Goal: Information Seeking & Learning: Learn about a topic

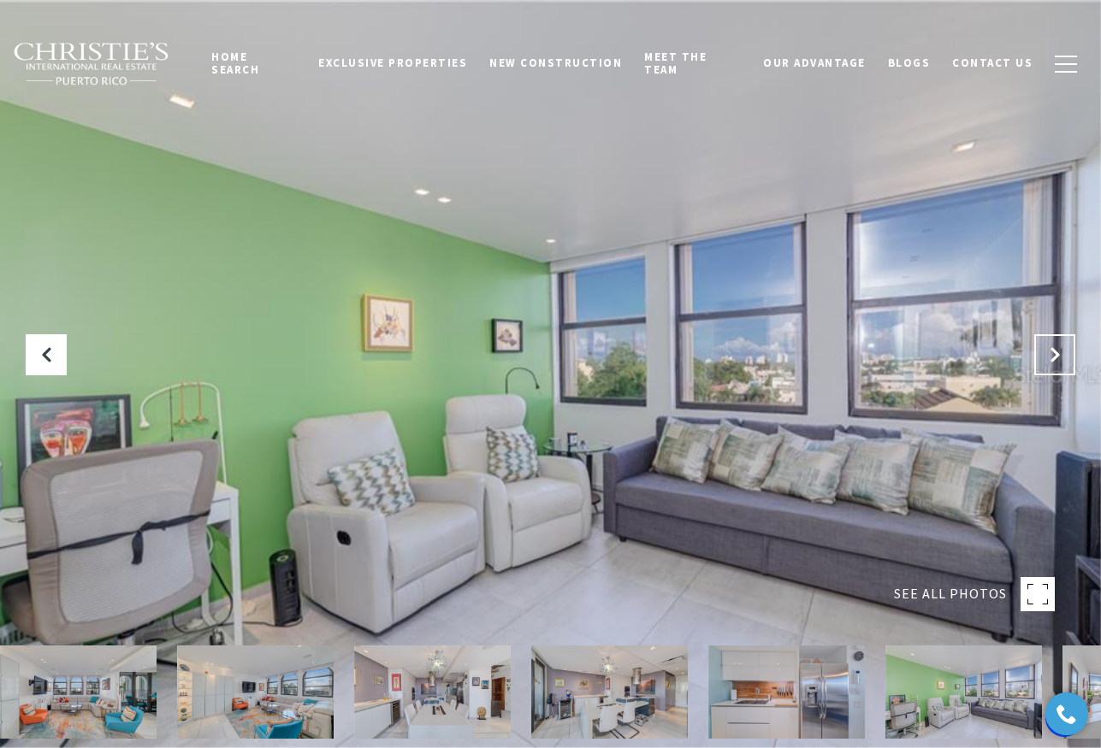
click at [1048, 355] on icon "Next Slide" at bounding box center [1054, 354] width 17 height 17
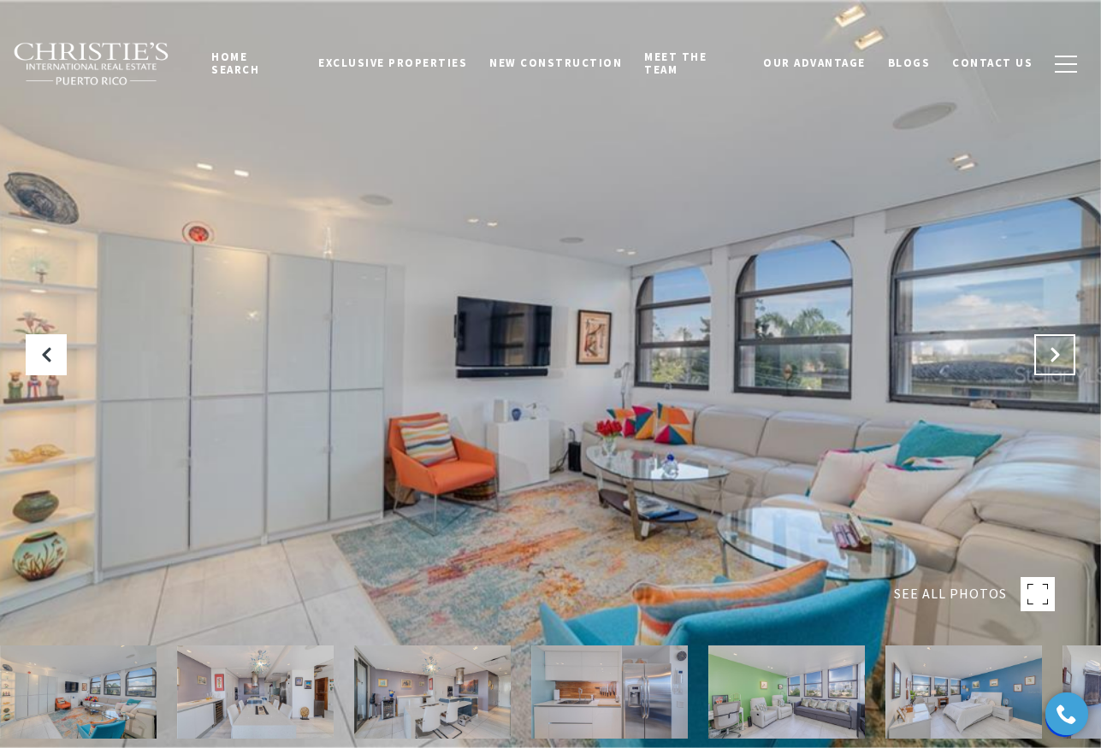
click at [1048, 355] on icon "Next Slide" at bounding box center [1054, 354] width 17 height 17
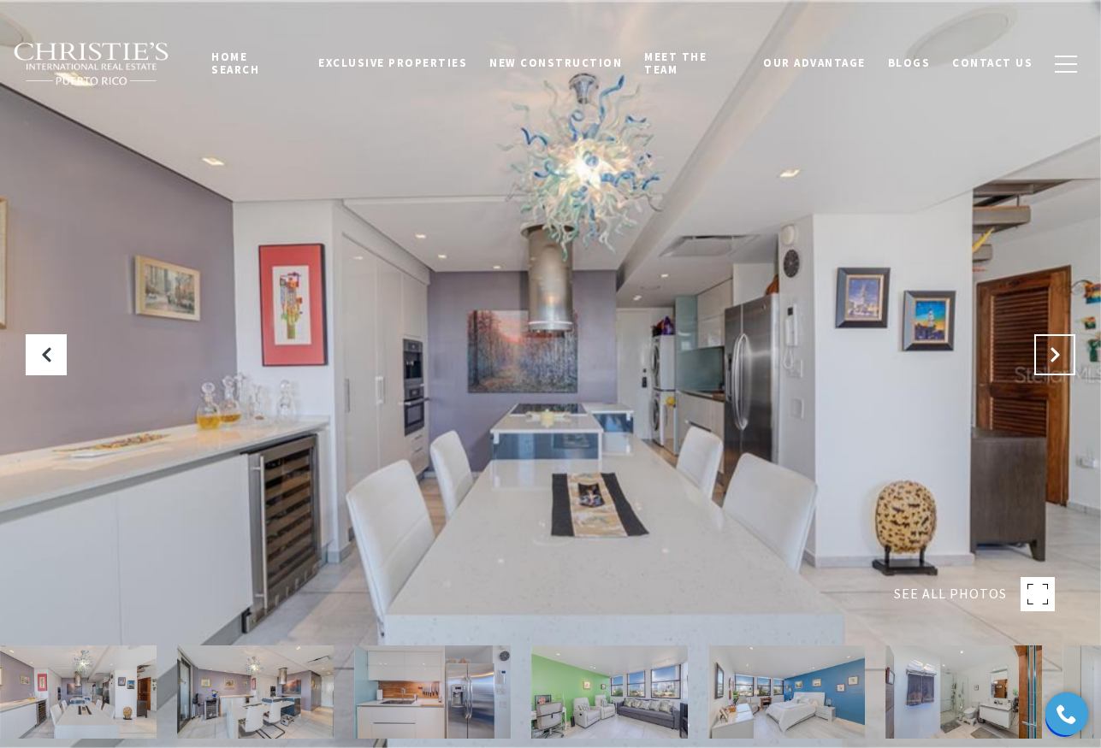
click at [1048, 355] on icon "Next Slide" at bounding box center [1054, 354] width 17 height 17
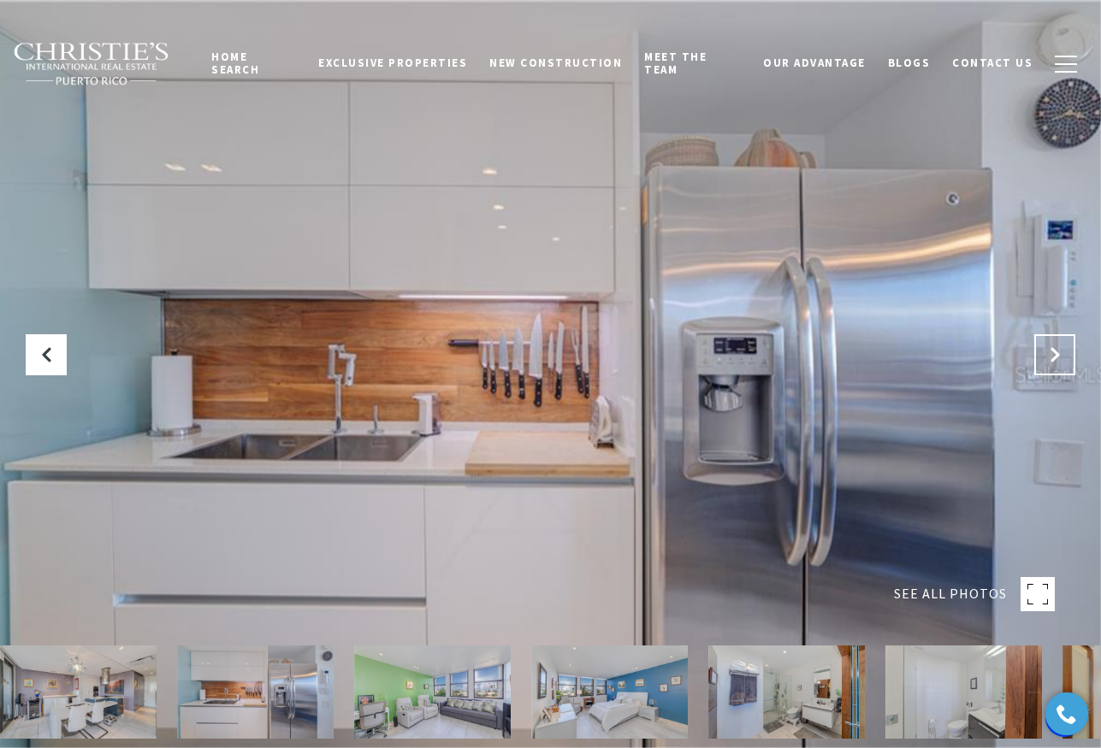
click at [1048, 355] on icon "Next Slide" at bounding box center [1054, 354] width 17 height 17
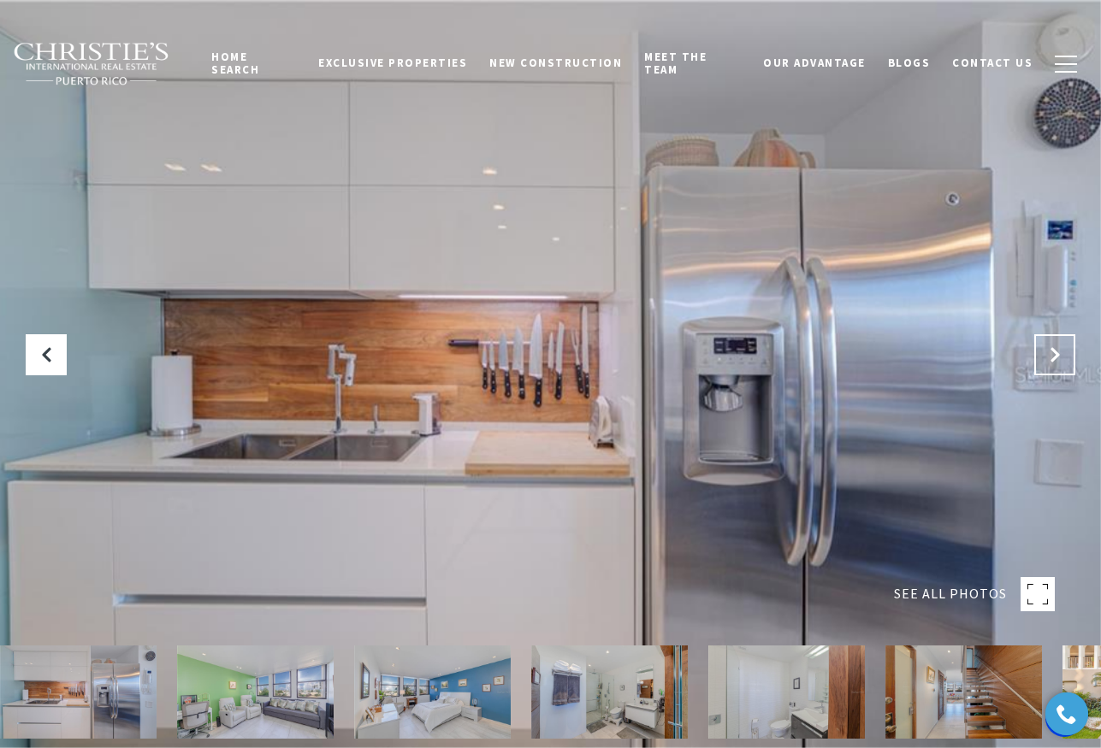
click at [1048, 355] on icon "Next Slide" at bounding box center [1054, 354] width 17 height 17
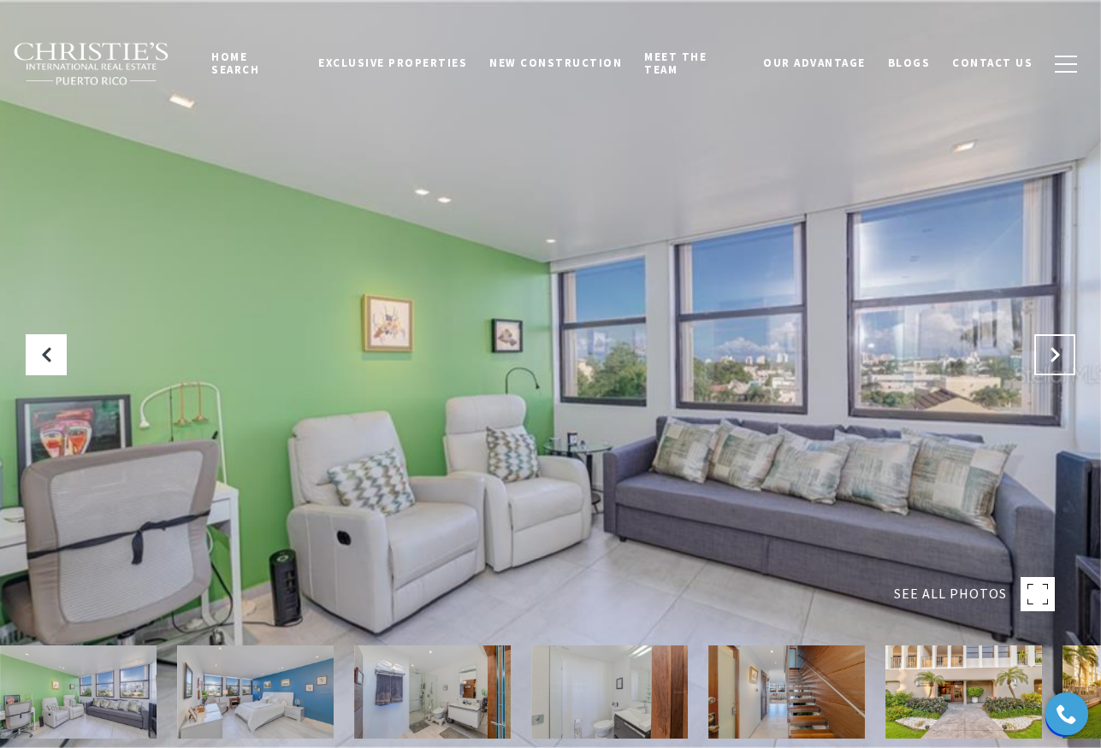
click at [1048, 355] on icon "Next Slide" at bounding box center [1054, 354] width 17 height 17
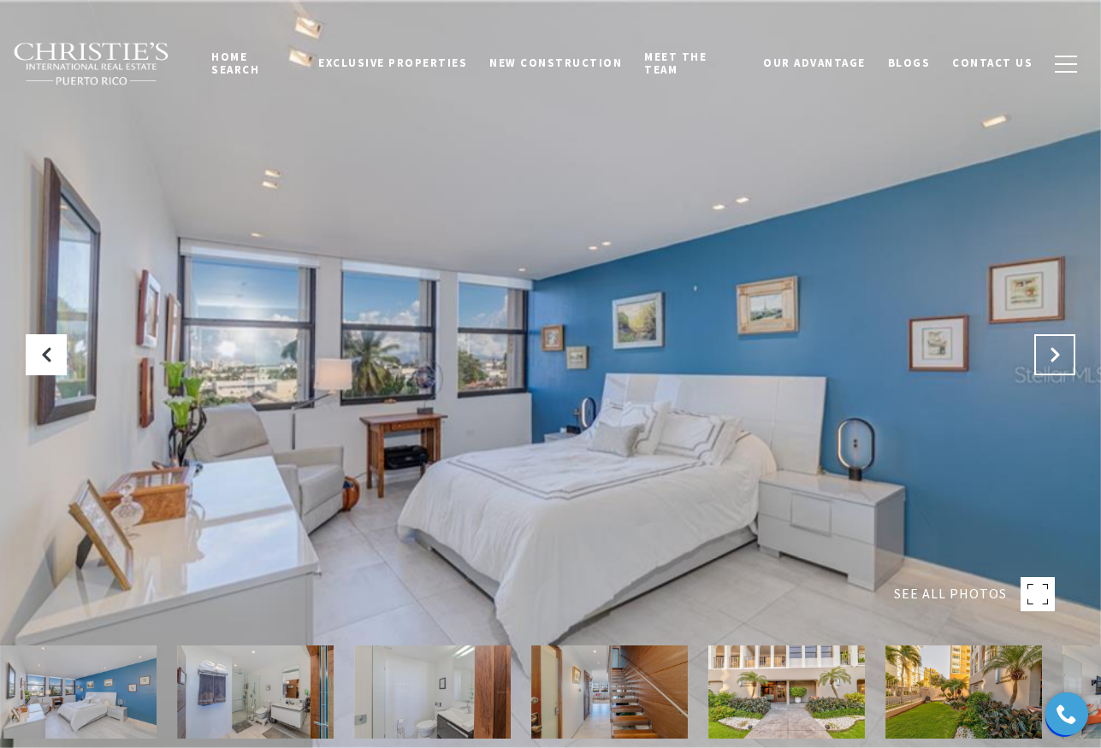
click at [1048, 355] on icon "Next Slide" at bounding box center [1054, 354] width 17 height 17
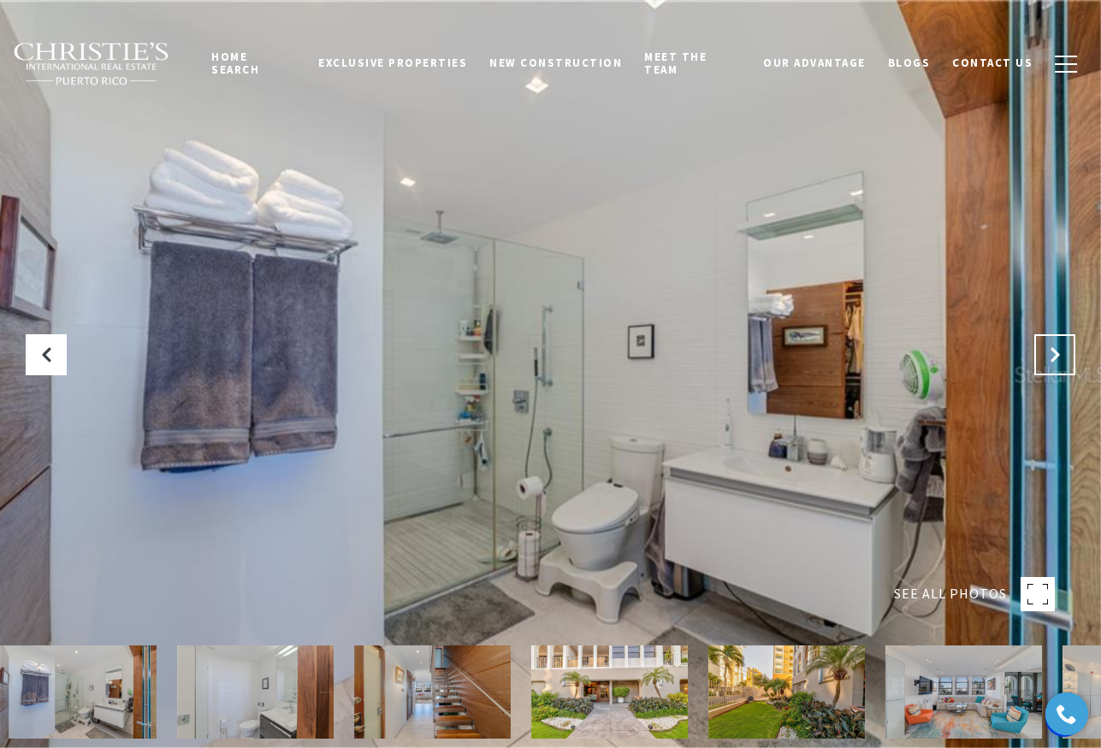
click at [1048, 355] on icon "Next Slide" at bounding box center [1054, 354] width 17 height 17
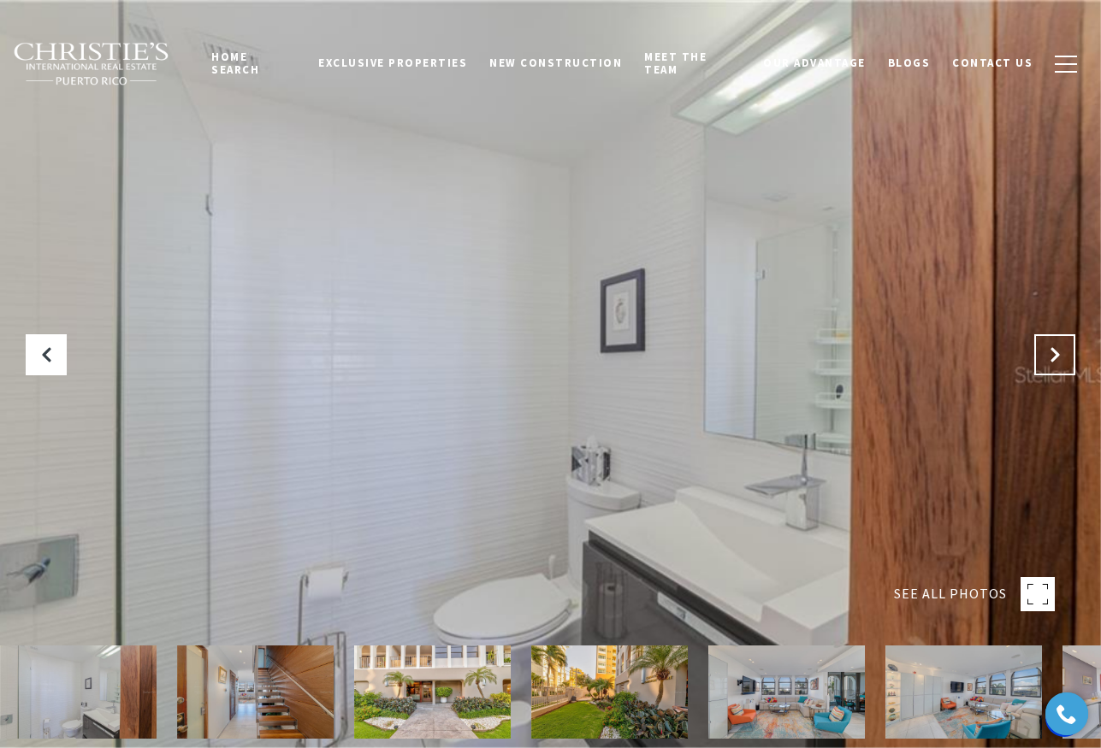
click at [1048, 355] on icon "Next Slide" at bounding box center [1054, 354] width 17 height 17
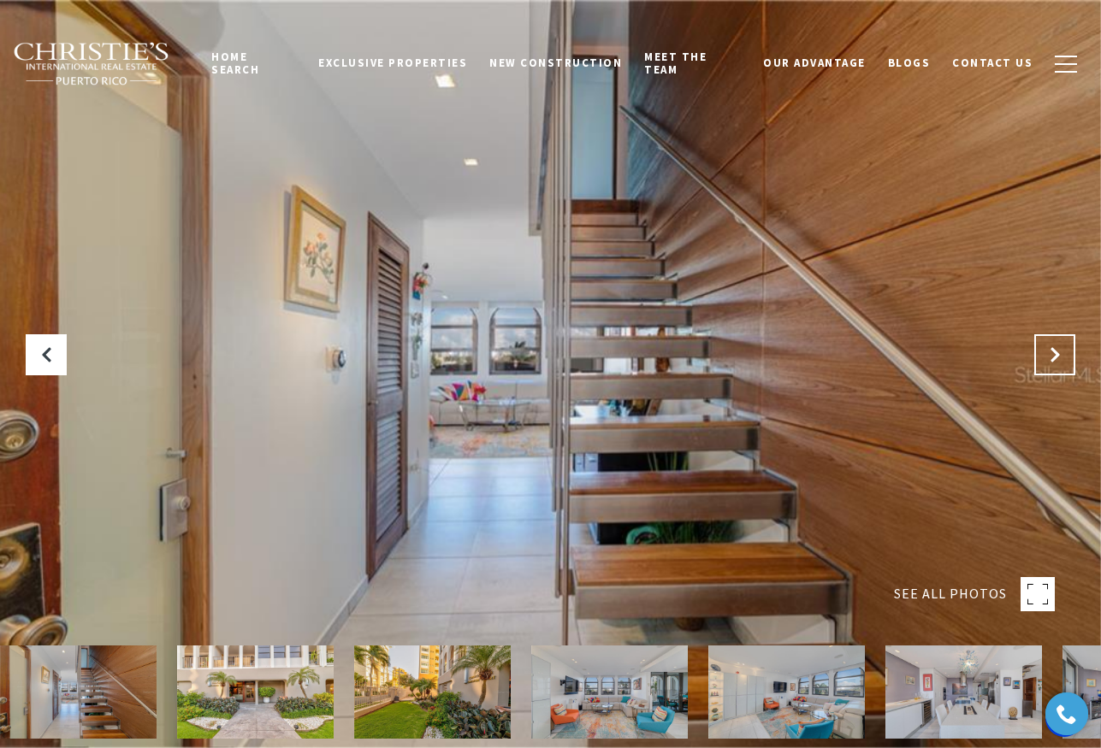
click at [1048, 355] on icon "Next Slide" at bounding box center [1054, 354] width 17 height 17
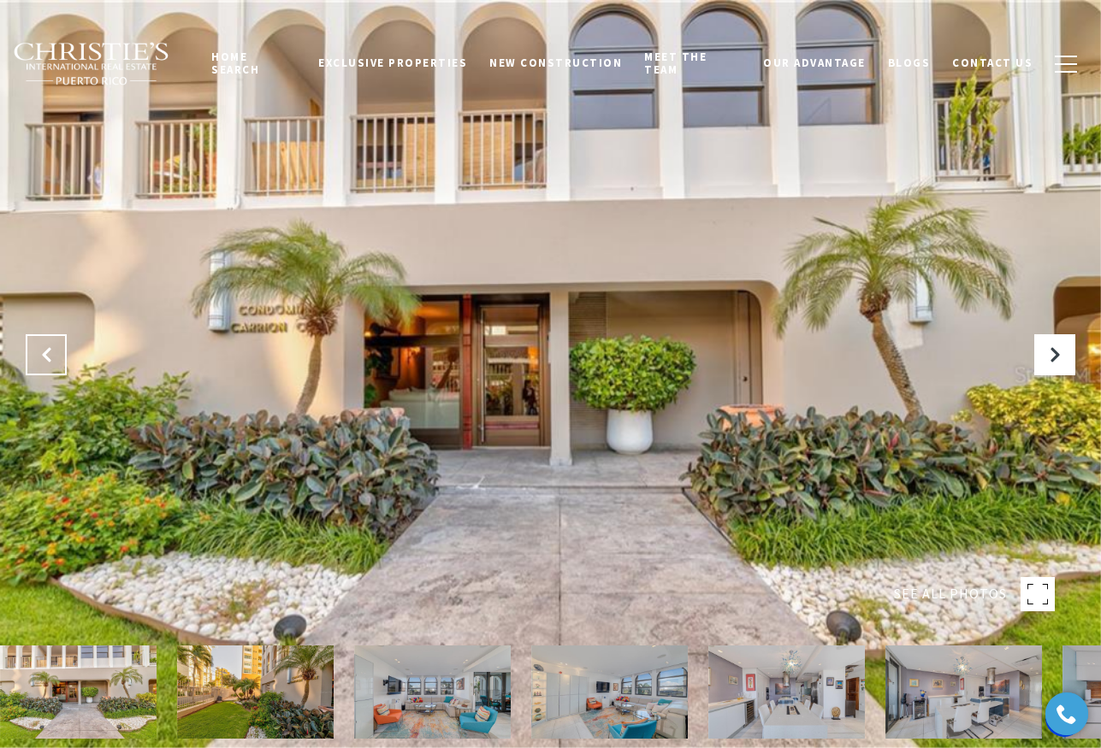
click at [52, 359] on icon "Previous Slide" at bounding box center [46, 354] width 17 height 17
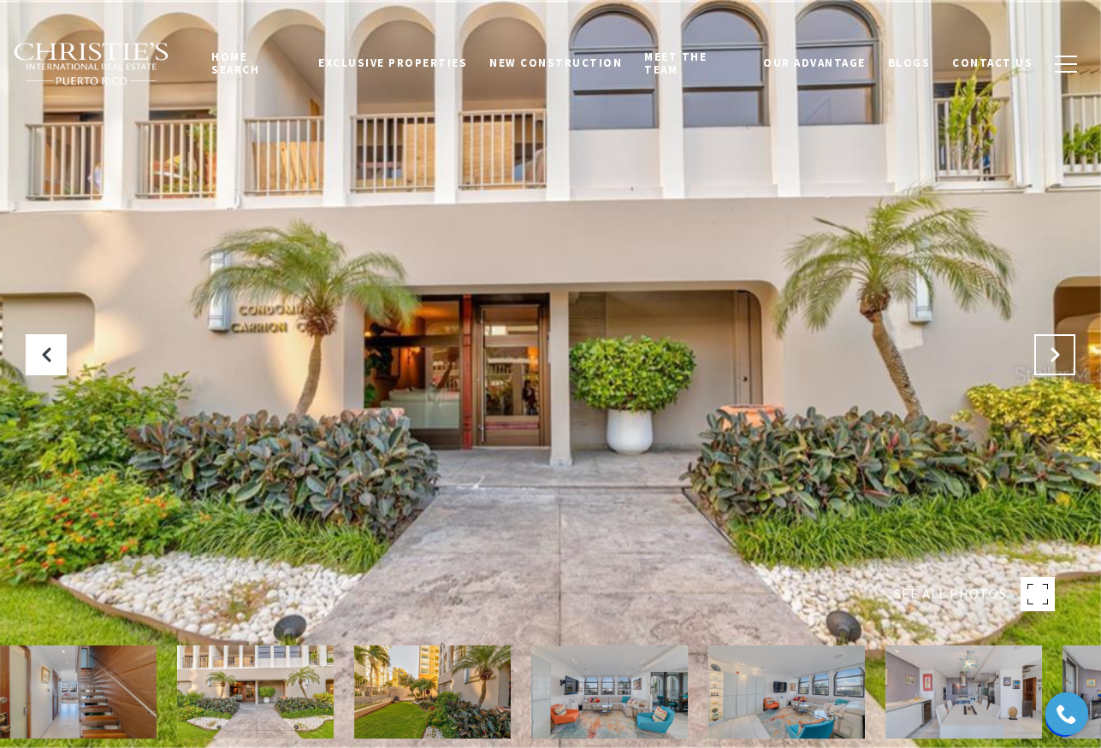
click at [1065, 352] on button "Next Slide" at bounding box center [1054, 354] width 41 height 41
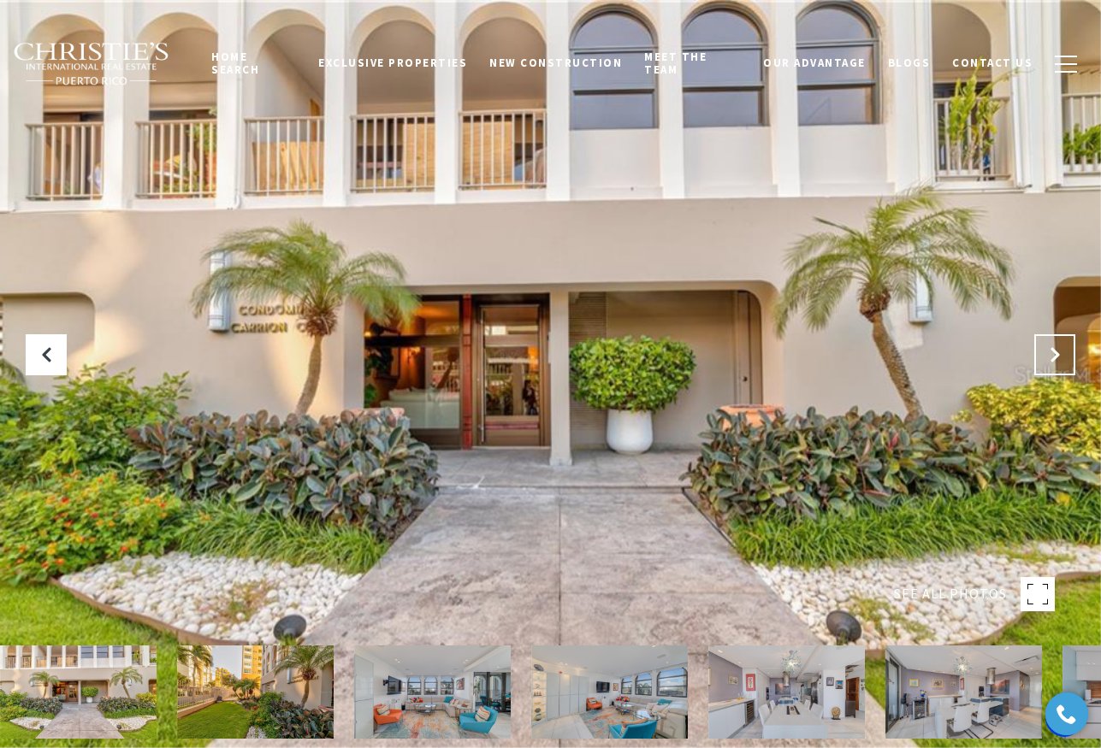
click at [1065, 352] on button "Next Slide" at bounding box center [1054, 354] width 41 height 41
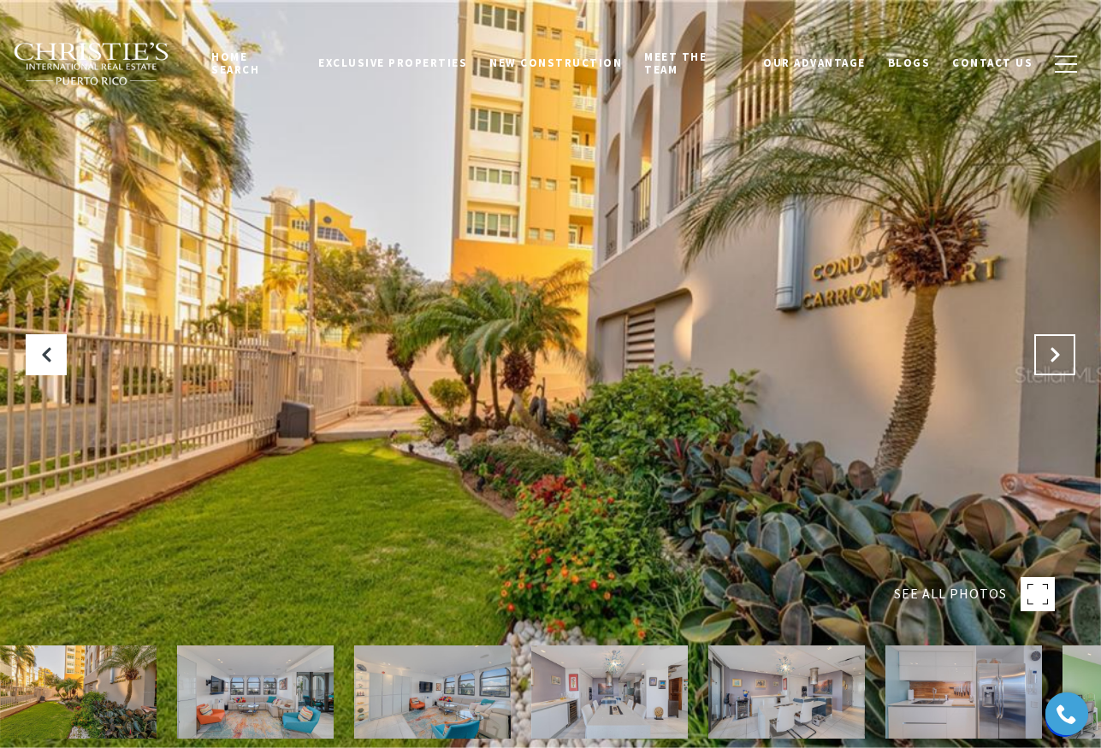
click at [1053, 357] on icon "Next Slide" at bounding box center [1054, 354] width 17 height 17
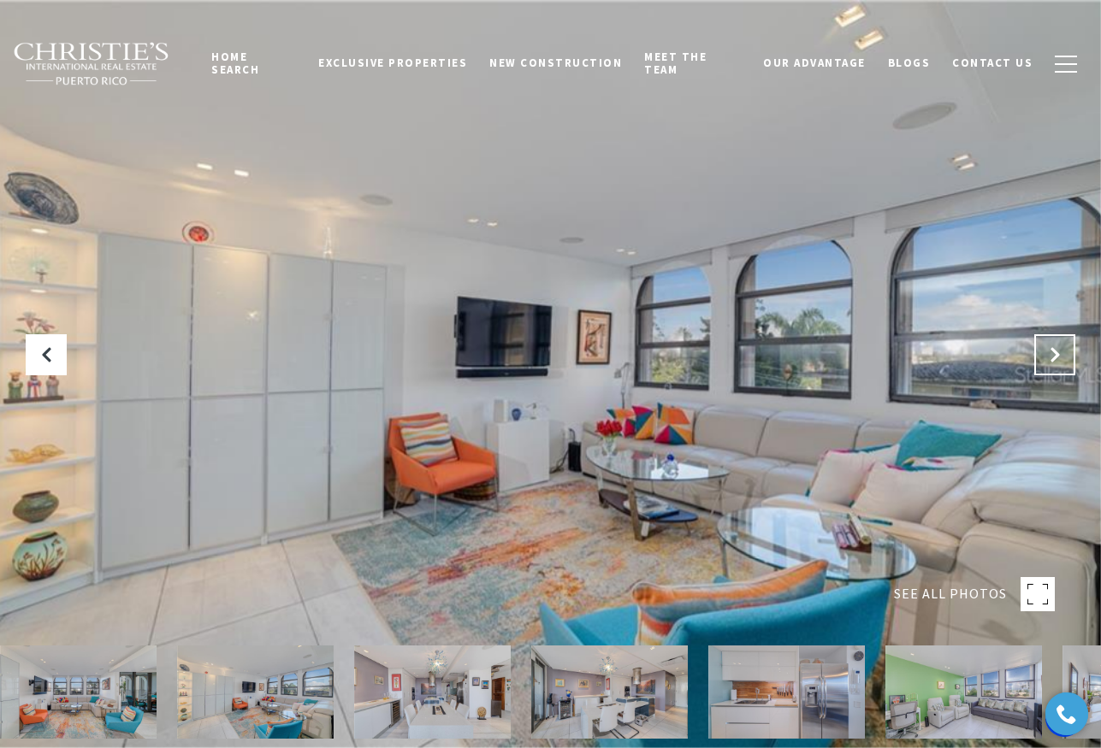
click at [1051, 357] on icon "Next Slide" at bounding box center [1054, 354] width 17 height 17
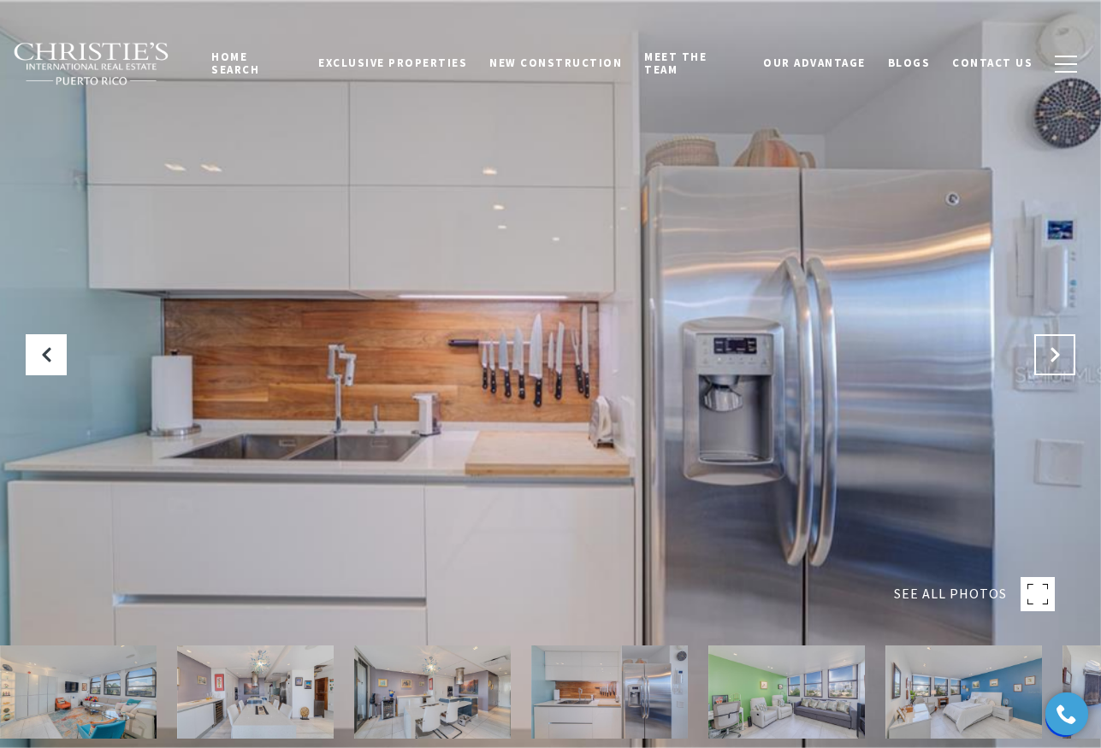
click at [1051, 357] on icon "Next Slide" at bounding box center [1054, 354] width 17 height 17
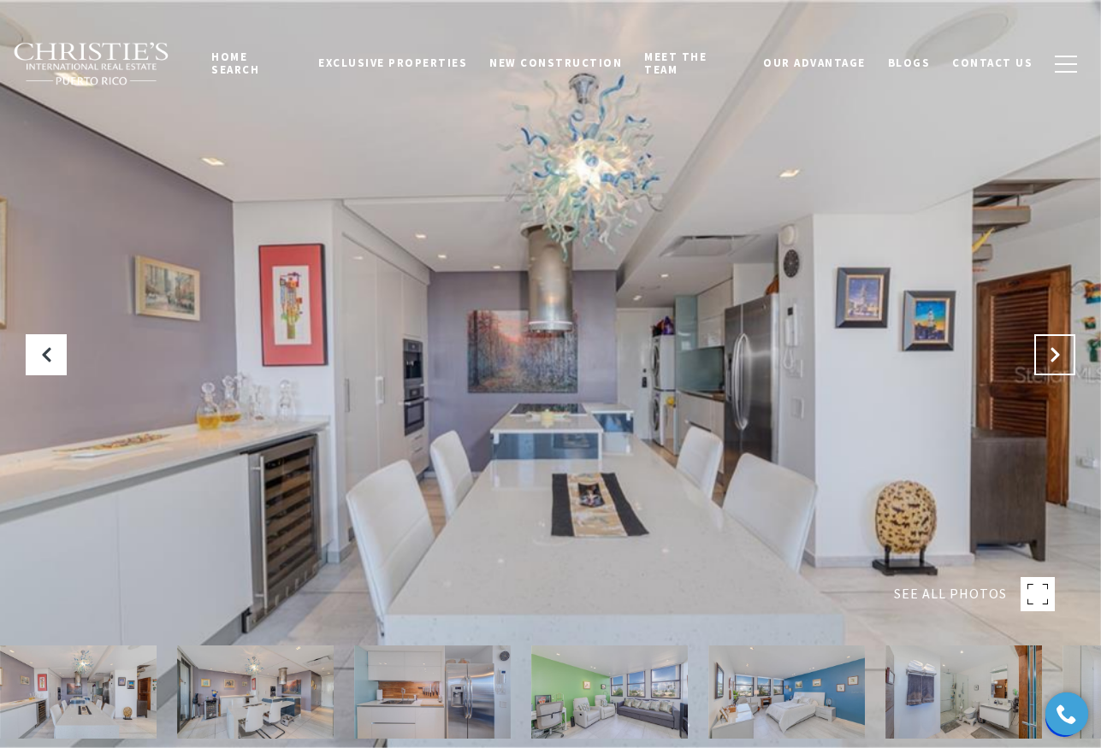
click at [1051, 357] on icon "Next Slide" at bounding box center [1054, 354] width 17 height 17
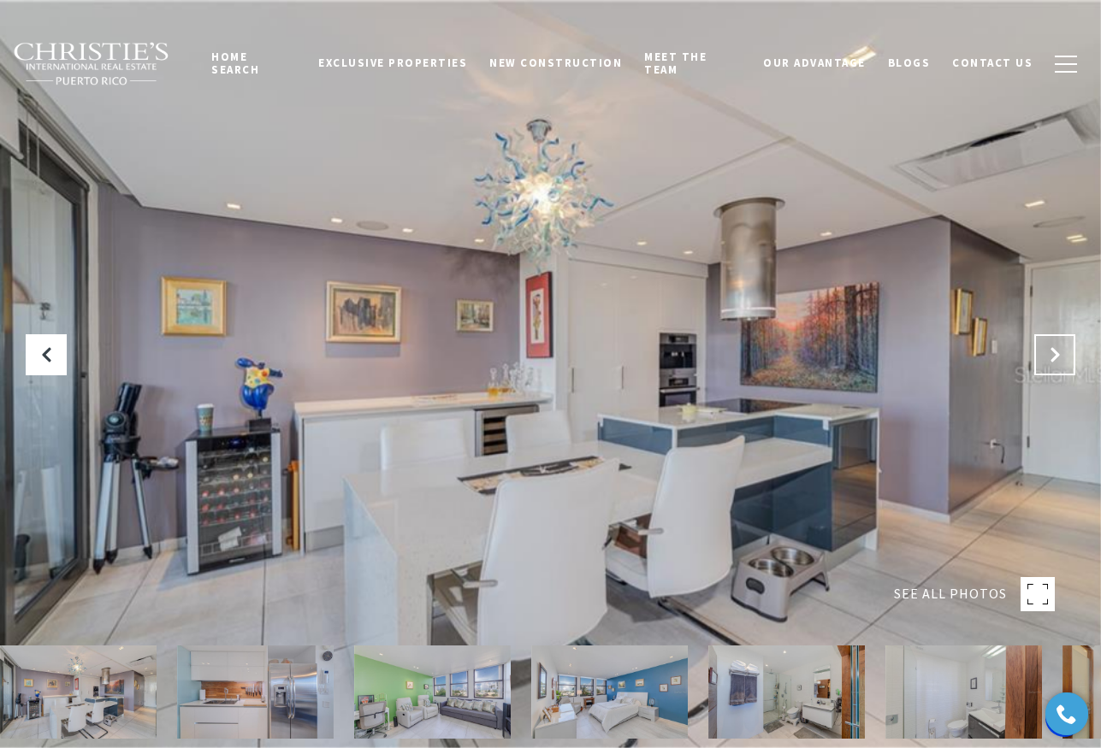
click at [1051, 357] on icon "Next Slide" at bounding box center [1054, 354] width 17 height 17
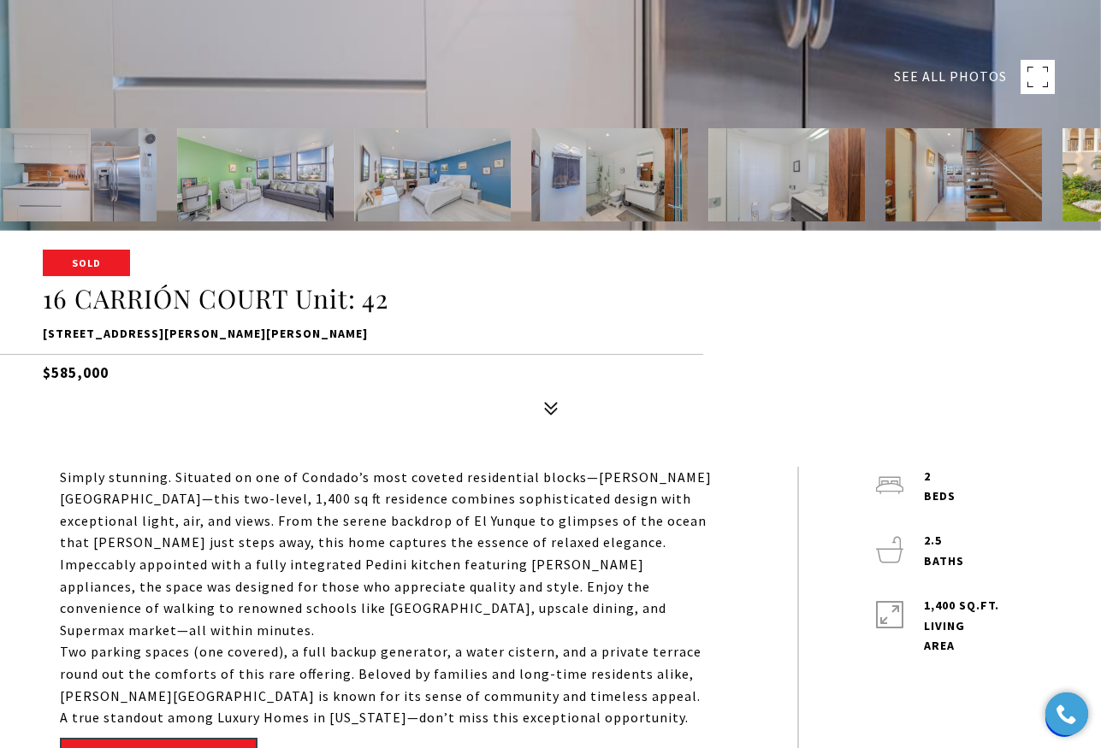
scroll to position [606, 0]
